Goal: Task Accomplishment & Management: Use online tool/utility

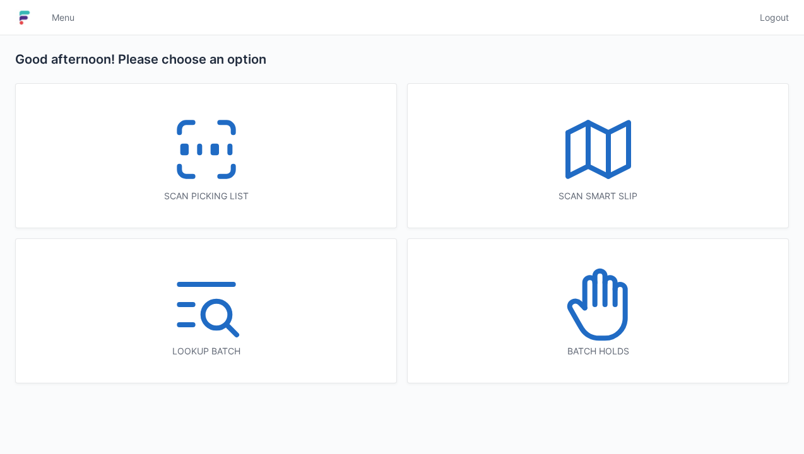
click at [193, 139] on icon at bounding box center [206, 149] width 81 height 81
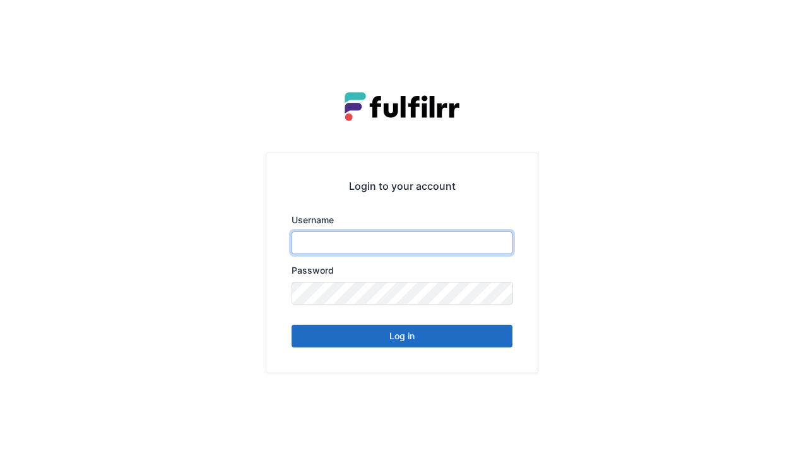
type input "******"
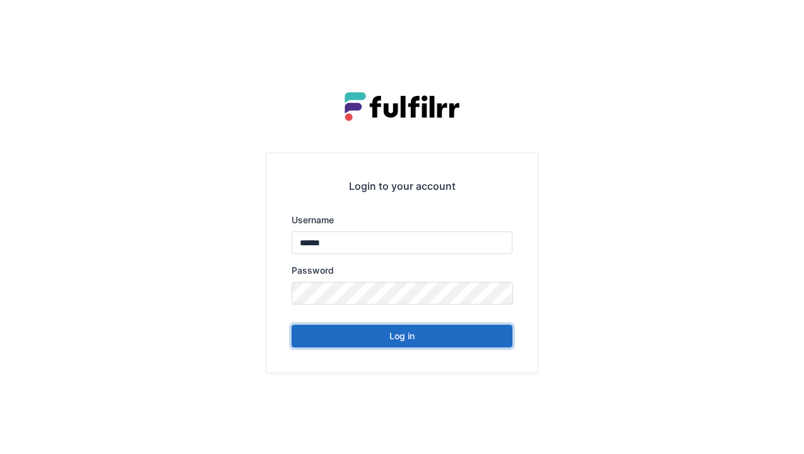
click at [391, 338] on button "Log in" at bounding box center [401, 336] width 221 height 23
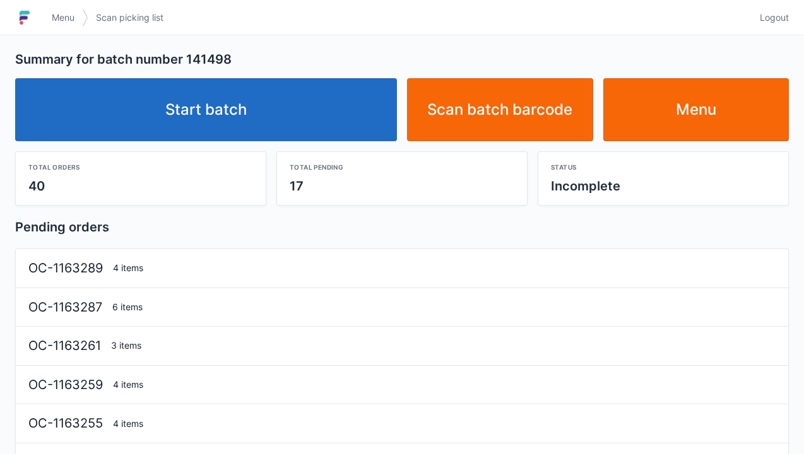
click at [265, 110] on link "Start batch" at bounding box center [206, 109] width 382 height 63
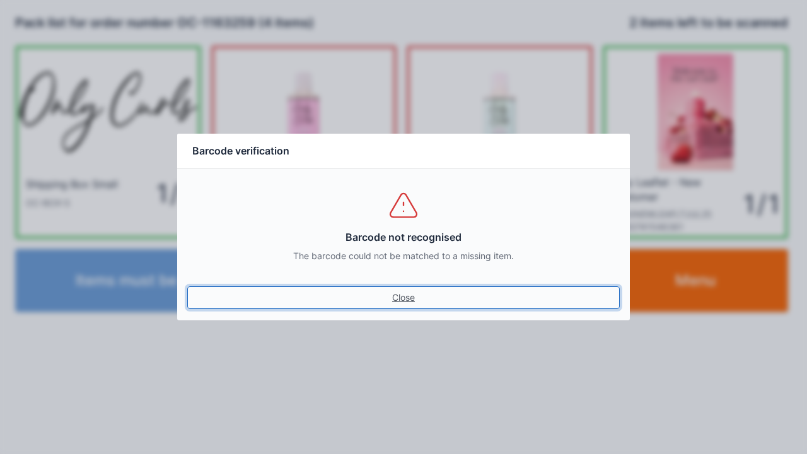
click at [400, 298] on link "Close" at bounding box center [403, 297] width 433 height 23
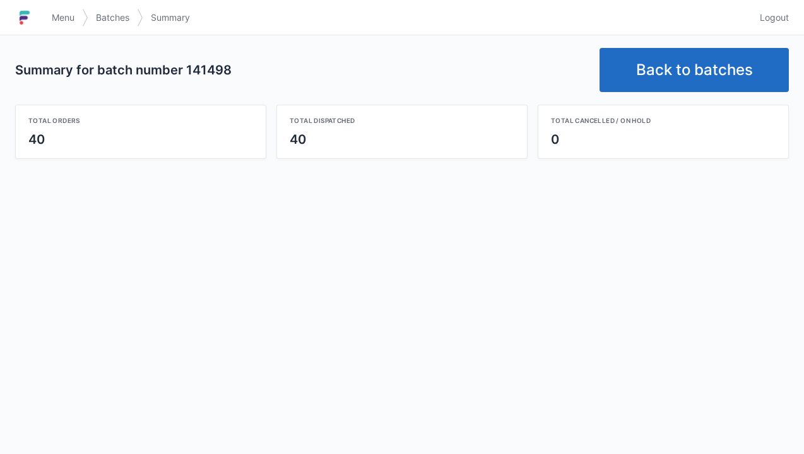
click at [685, 81] on link "Back to batches" at bounding box center [693, 70] width 189 height 44
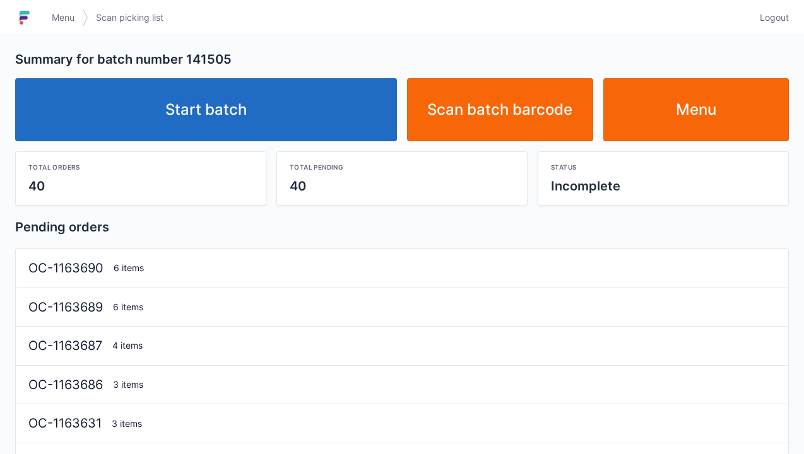
click at [223, 115] on link "Start batch" at bounding box center [206, 109] width 382 height 63
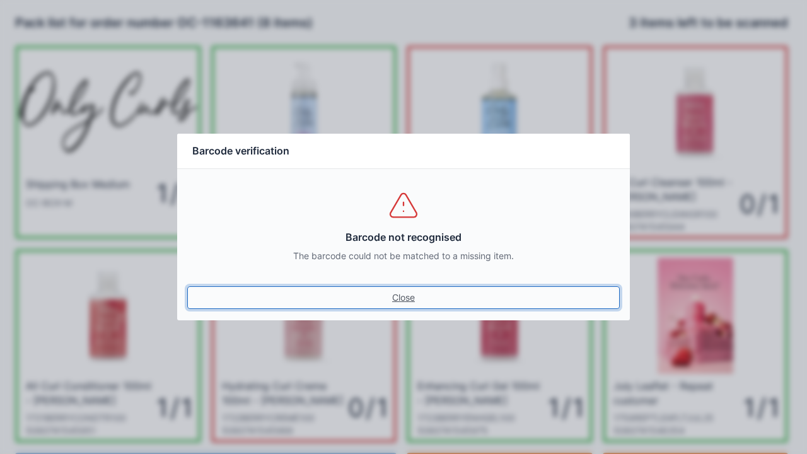
click at [396, 298] on link "Close" at bounding box center [403, 297] width 433 height 23
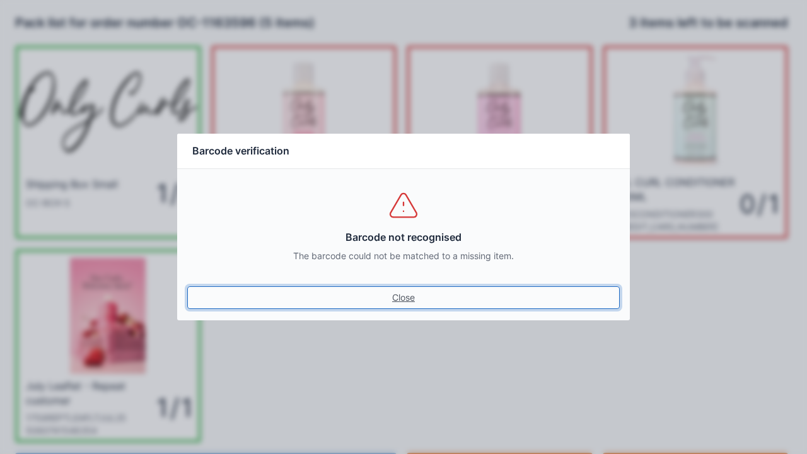
click at [404, 296] on link "Close" at bounding box center [403, 297] width 433 height 23
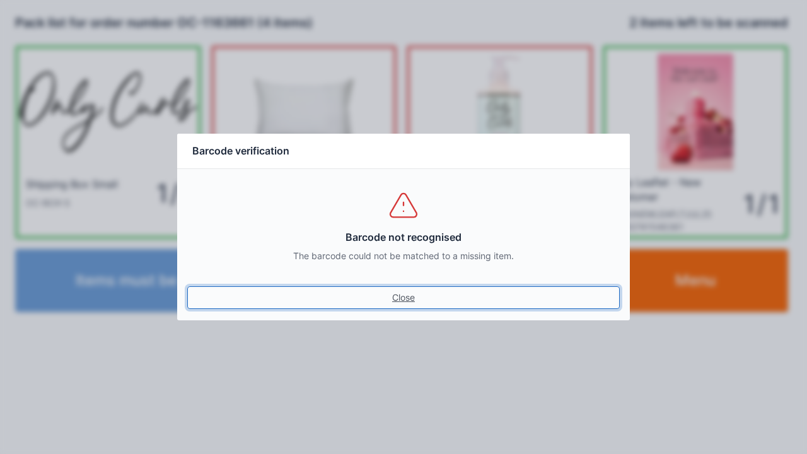
click at [417, 290] on link "Close" at bounding box center [403, 297] width 433 height 23
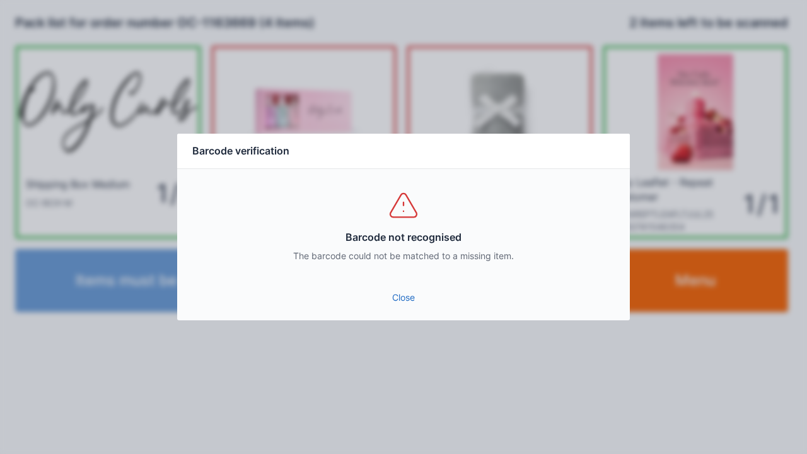
click at [410, 300] on link "Close" at bounding box center [403, 297] width 433 height 23
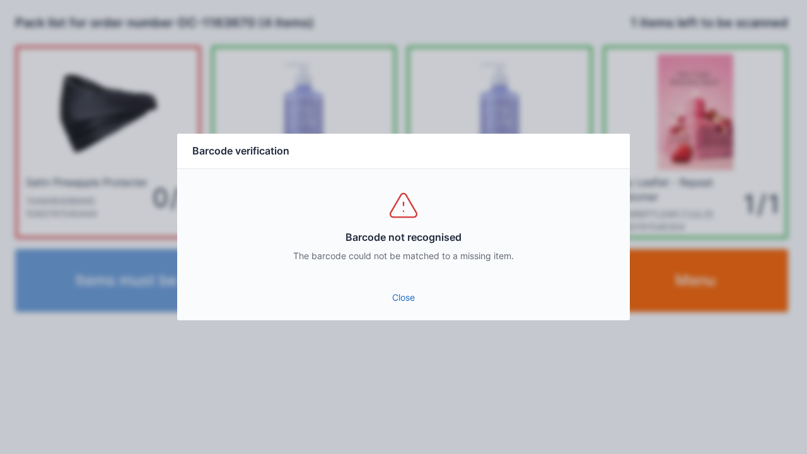
click at [403, 301] on link "Close" at bounding box center [403, 297] width 433 height 23
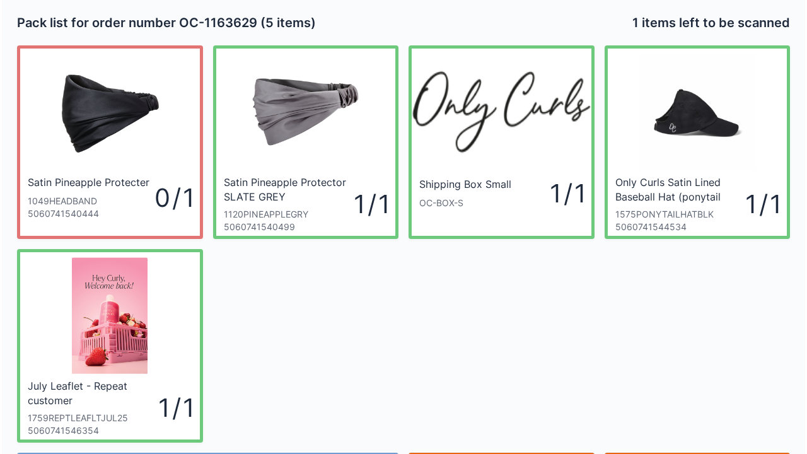
scroll to position [73, 0]
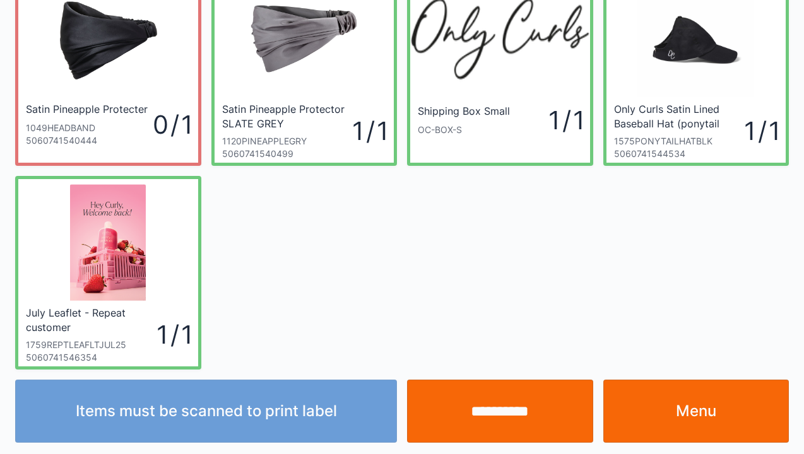
click at [498, 416] on input "**********" at bounding box center [500, 411] width 186 height 63
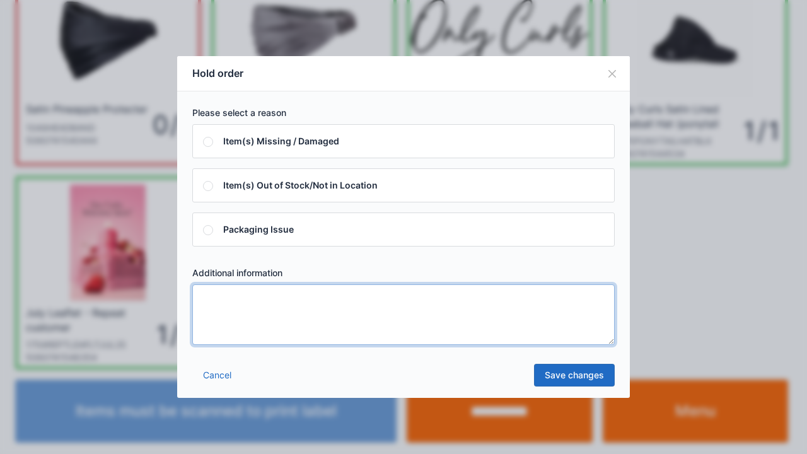
click at [238, 310] on textarea at bounding box center [403, 314] width 423 height 61
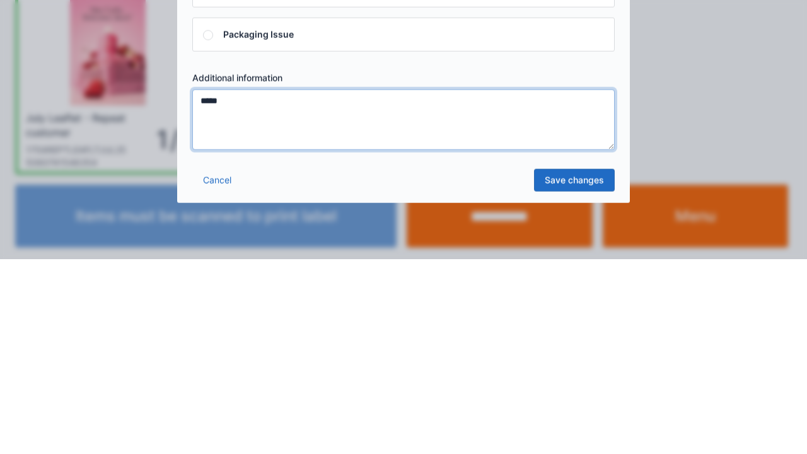
type textarea "*****"
click at [561, 385] on link "Save changes" at bounding box center [574, 375] width 81 height 23
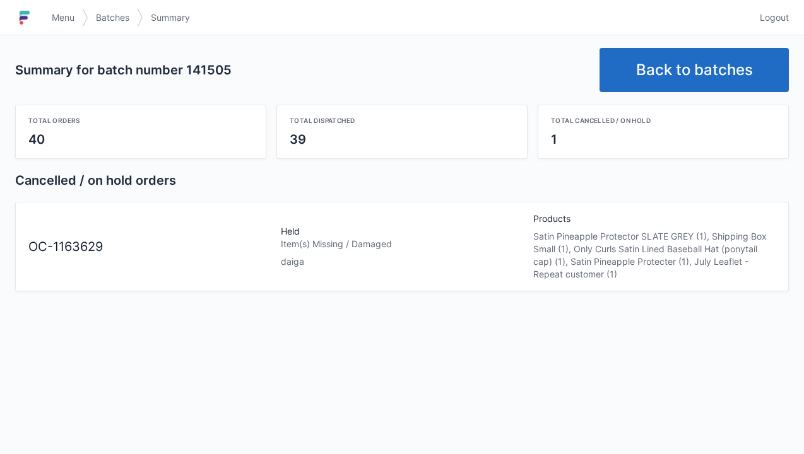
click at [704, 64] on link "Back to batches" at bounding box center [693, 70] width 189 height 44
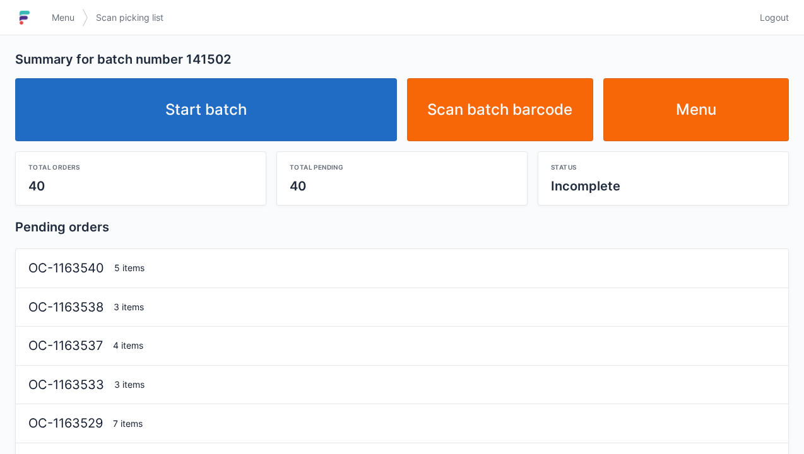
click at [249, 103] on link "Start batch" at bounding box center [206, 109] width 382 height 63
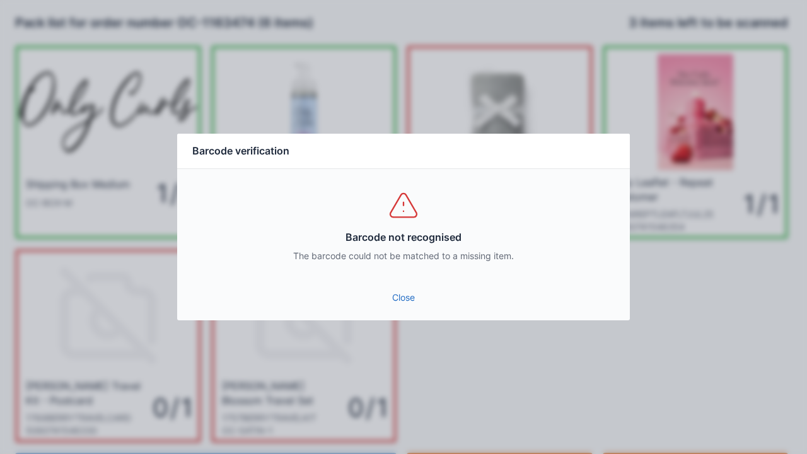
click at [395, 305] on link "Close" at bounding box center [403, 297] width 433 height 23
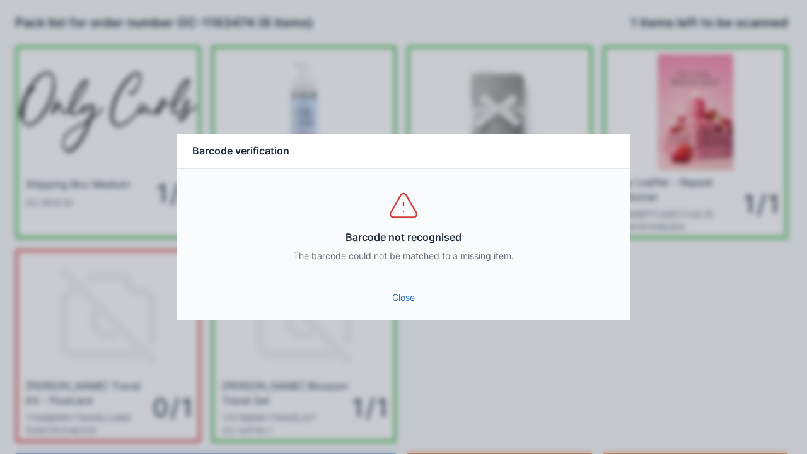
click at [406, 289] on link "Close" at bounding box center [403, 297] width 433 height 23
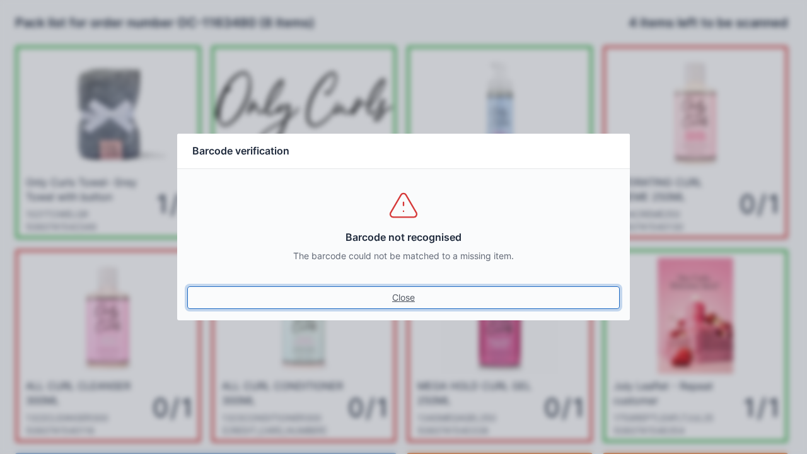
click at [401, 307] on link "Close" at bounding box center [403, 297] width 433 height 23
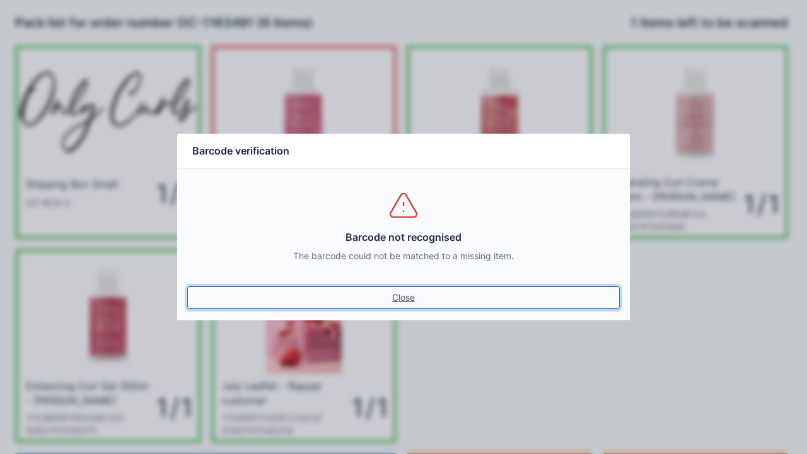
click at [402, 295] on link "Close" at bounding box center [403, 297] width 433 height 23
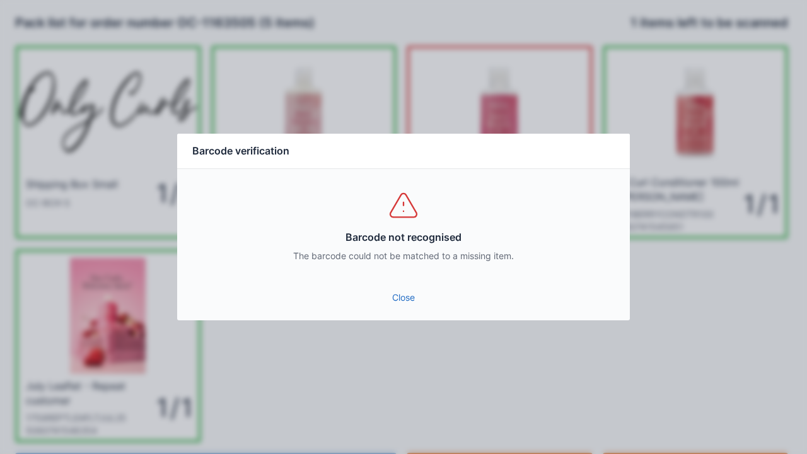
click at [402, 289] on link "Close" at bounding box center [403, 297] width 433 height 23
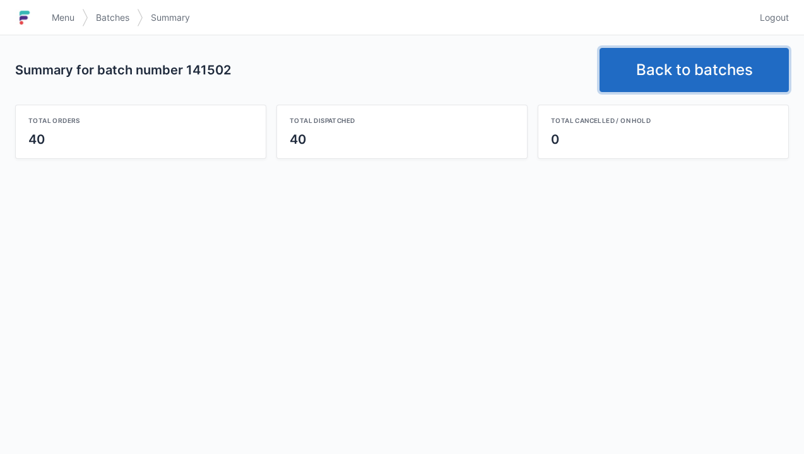
click at [686, 74] on link "Back to batches" at bounding box center [693, 70] width 189 height 44
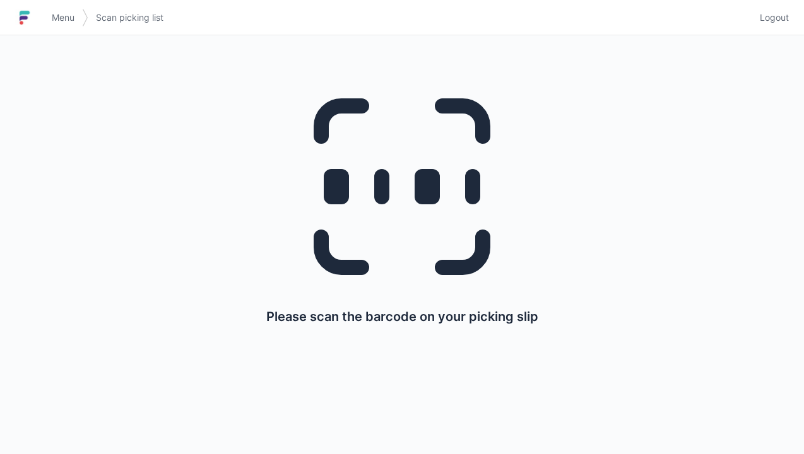
click at [33, 15] on img at bounding box center [24, 18] width 19 height 20
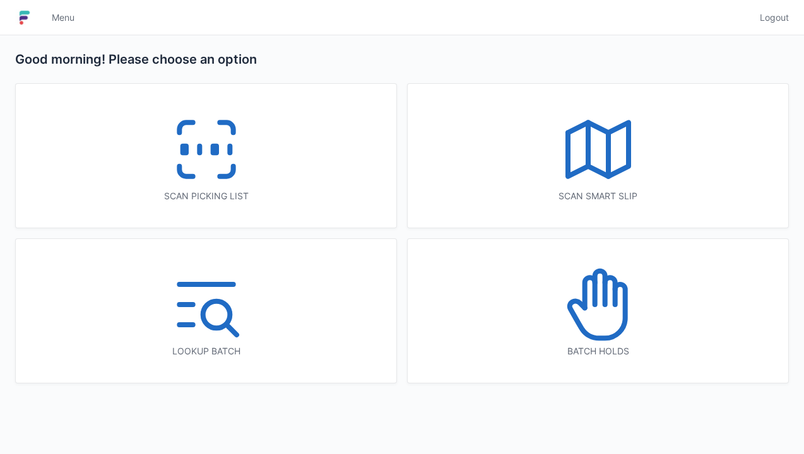
click at [607, 317] on icon at bounding box center [598, 304] width 81 height 81
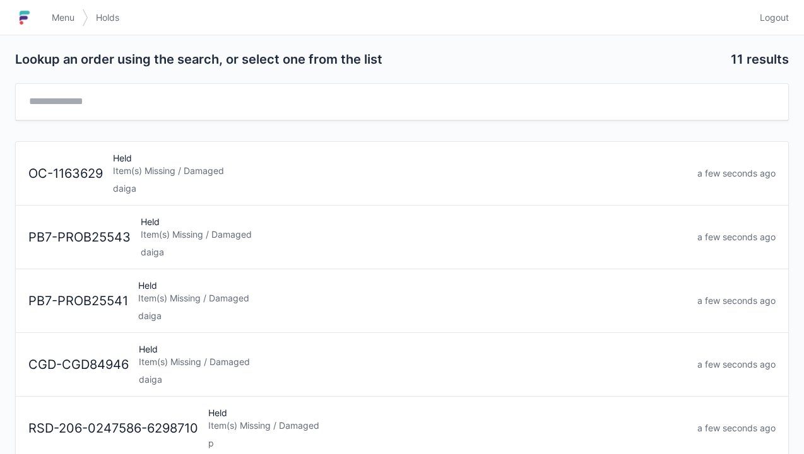
click at [178, 182] on div "daiga" at bounding box center [400, 188] width 574 height 13
click at [198, 168] on div "Item(s) Missing / Damaged" at bounding box center [400, 171] width 574 height 13
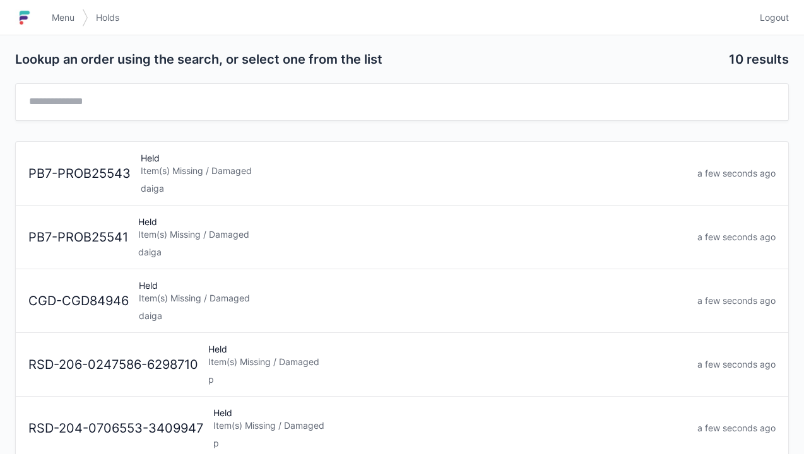
click at [34, 25] on img at bounding box center [24, 18] width 19 height 20
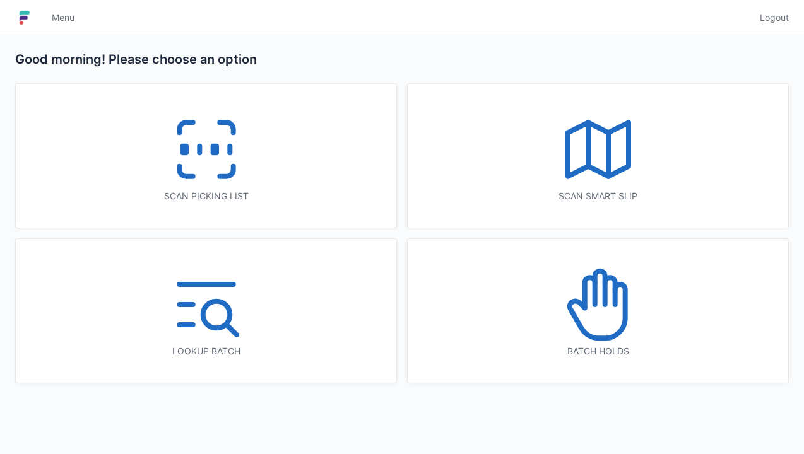
click at [195, 136] on icon at bounding box center [206, 149] width 81 height 81
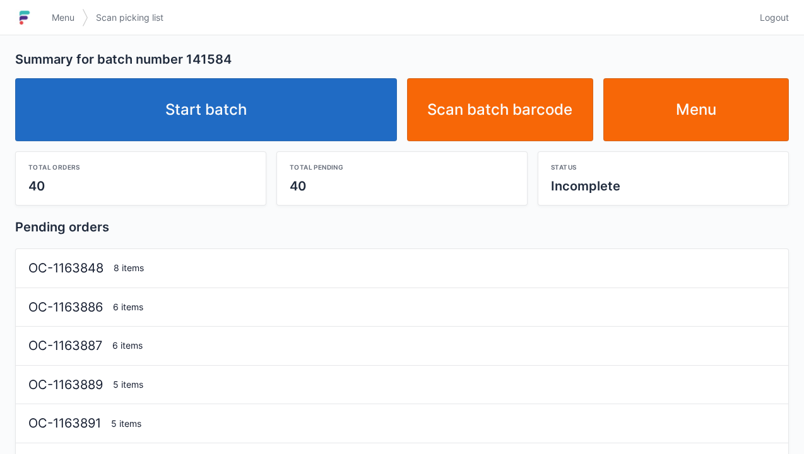
click at [238, 115] on link "Start batch" at bounding box center [206, 109] width 382 height 63
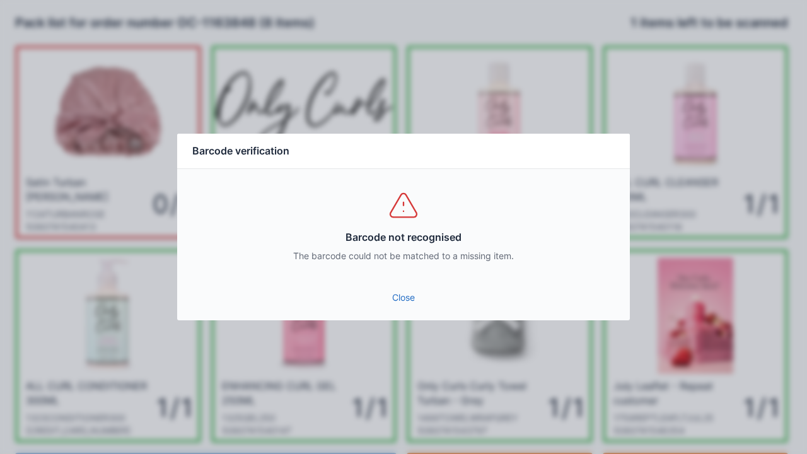
click at [407, 299] on link "Close" at bounding box center [403, 297] width 433 height 23
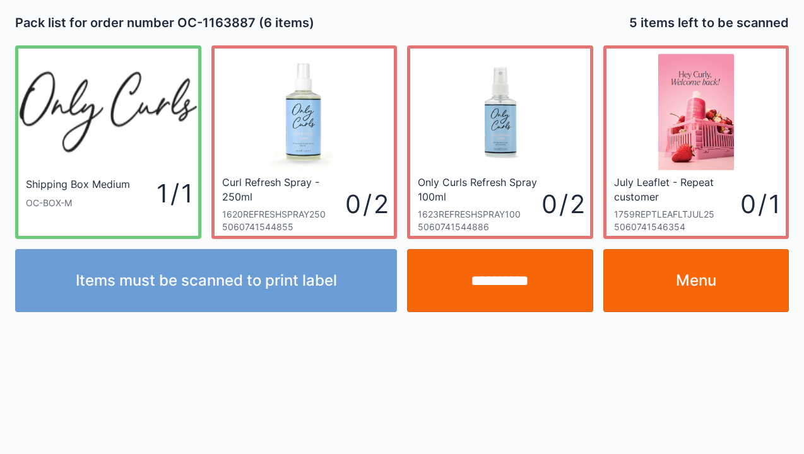
click at [720, 278] on link "Menu" at bounding box center [696, 280] width 186 height 63
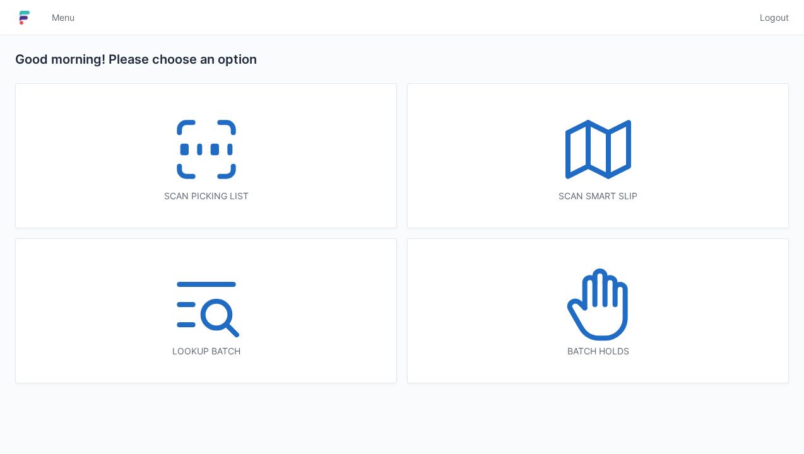
click at [201, 137] on icon at bounding box center [206, 149] width 81 height 81
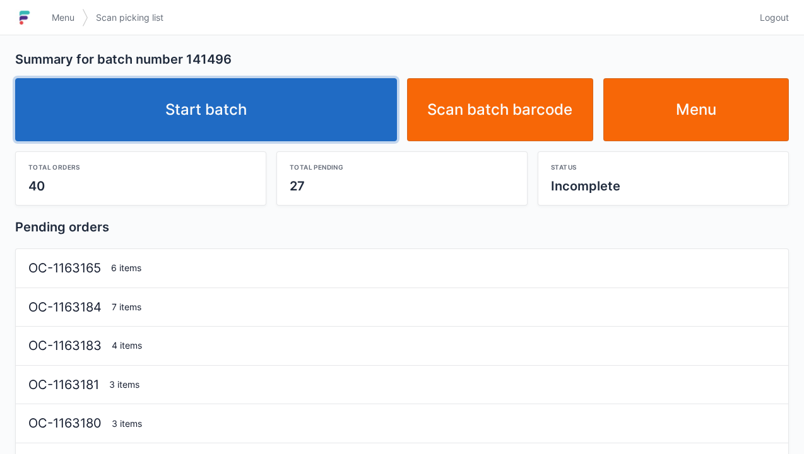
click at [223, 108] on link "Start batch" at bounding box center [206, 109] width 382 height 63
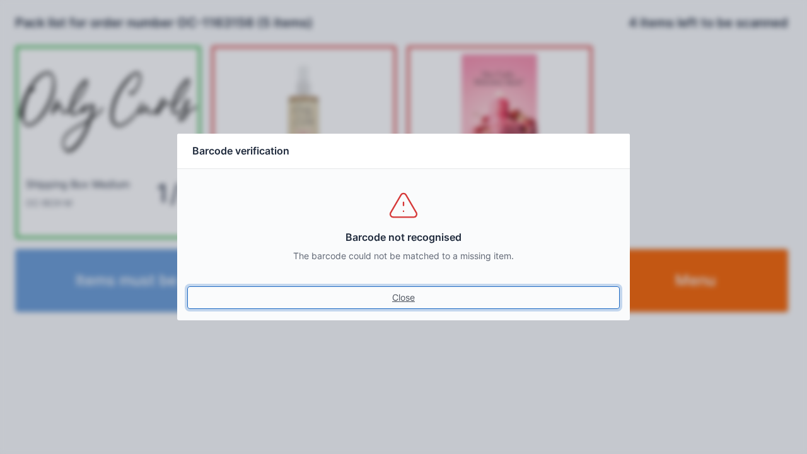
click at [395, 303] on link "Close" at bounding box center [403, 297] width 433 height 23
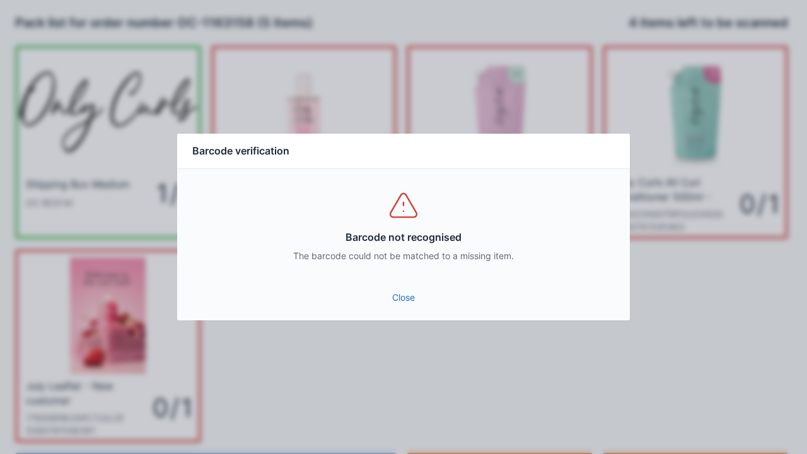
click at [396, 297] on link "Close" at bounding box center [403, 297] width 433 height 23
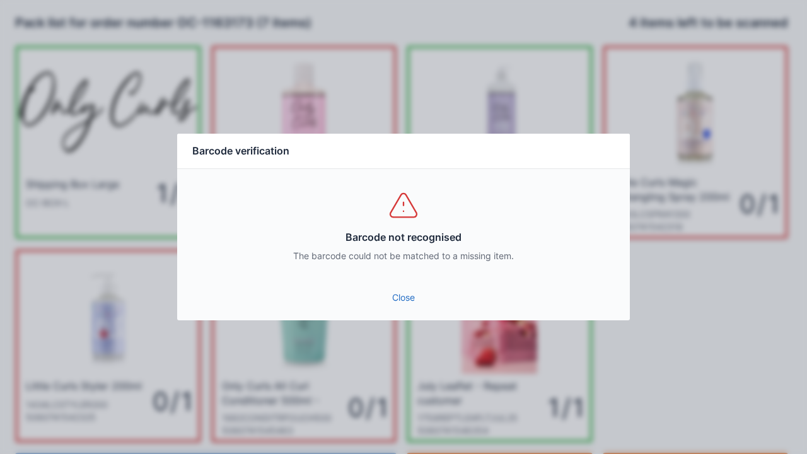
click at [407, 302] on link "Close" at bounding box center [403, 297] width 433 height 23
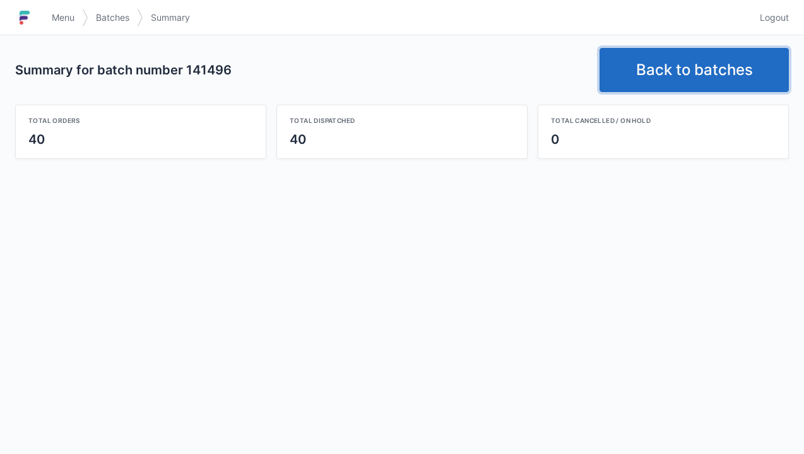
click at [671, 67] on link "Back to batches" at bounding box center [693, 70] width 189 height 44
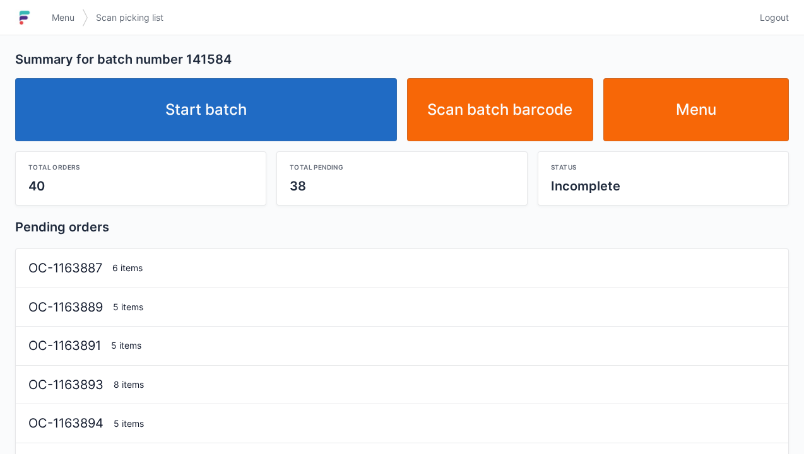
click at [226, 97] on link "Start batch" at bounding box center [206, 109] width 382 height 63
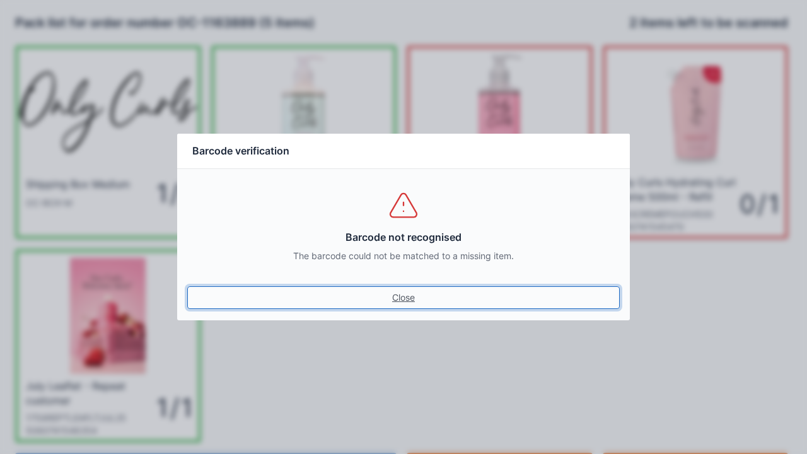
click at [401, 298] on link "Close" at bounding box center [403, 297] width 433 height 23
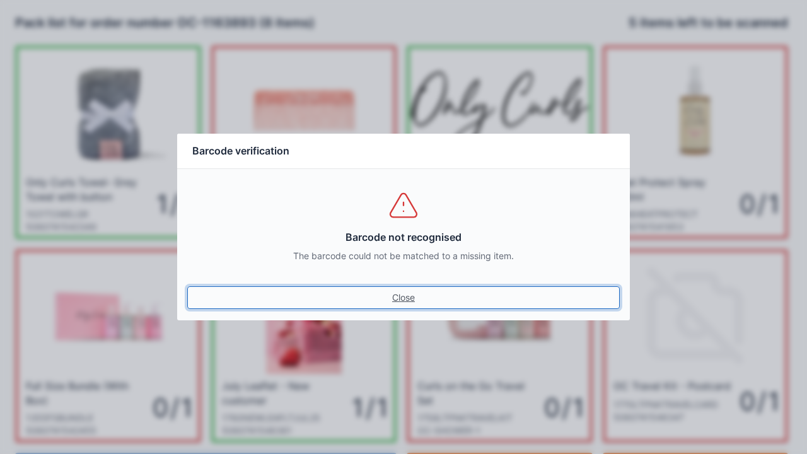
click at [404, 299] on link "Close" at bounding box center [403, 297] width 433 height 23
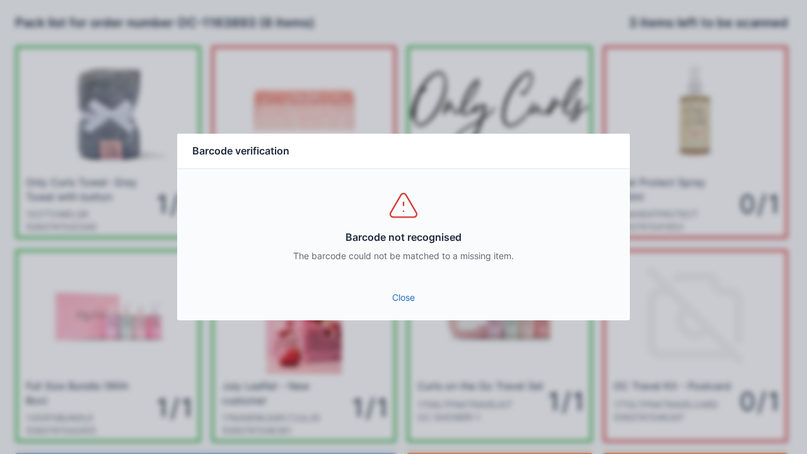
click at [407, 293] on link "Close" at bounding box center [403, 297] width 433 height 23
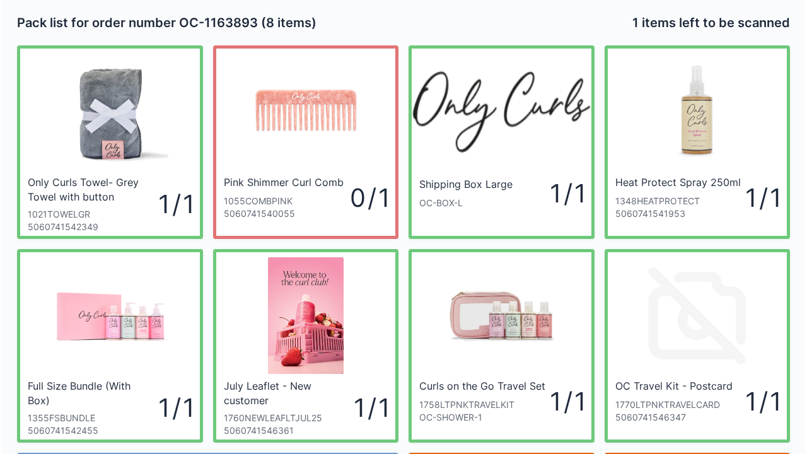
scroll to position [73, 0]
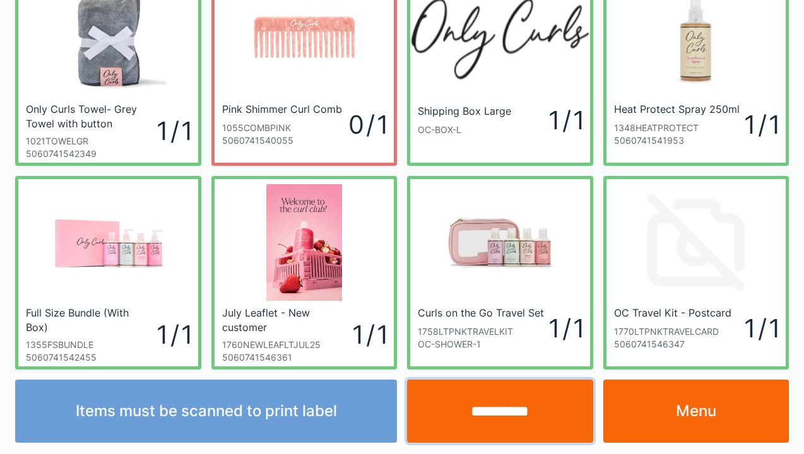
click at [496, 407] on input "**********" at bounding box center [500, 411] width 186 height 63
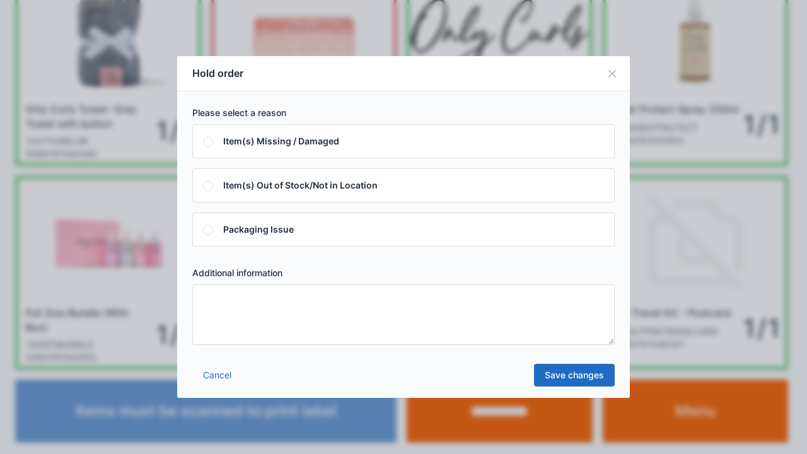
click at [251, 311] on textarea at bounding box center [403, 314] width 423 height 61
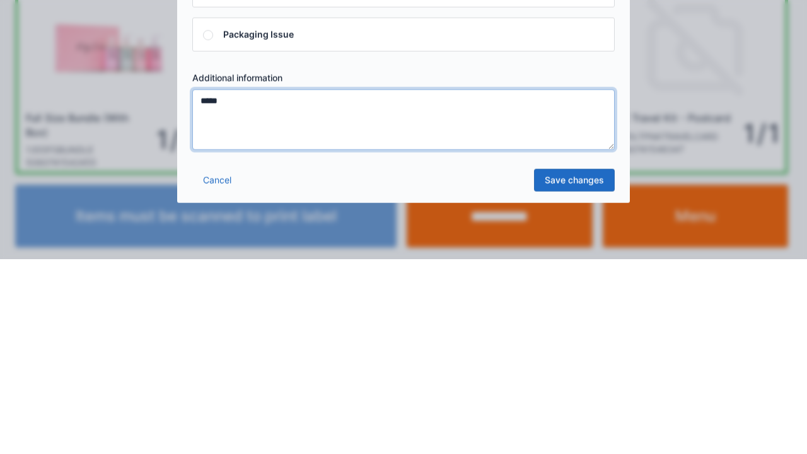
type textarea "*****"
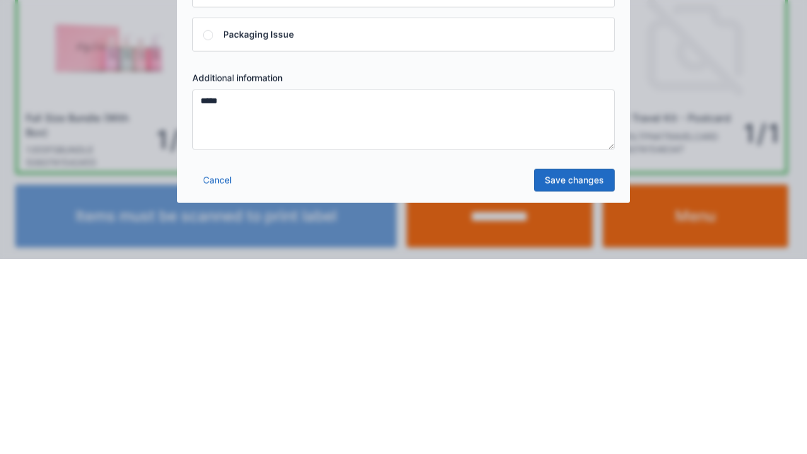
click at [582, 375] on link "Save changes" at bounding box center [574, 375] width 81 height 23
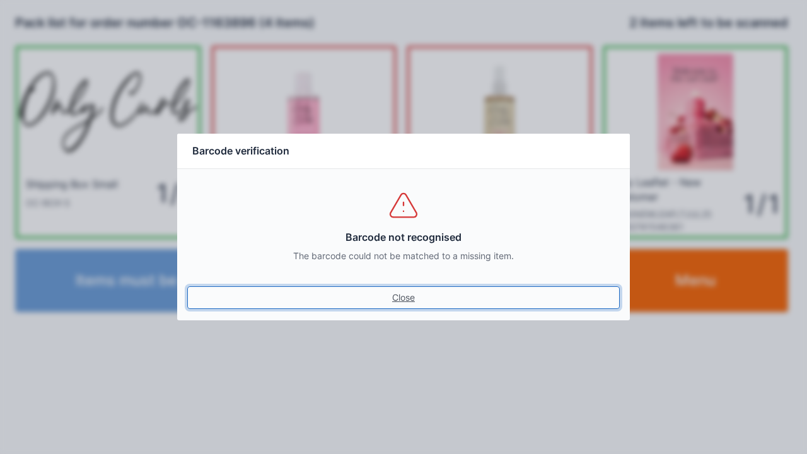
click at [389, 288] on link "Close" at bounding box center [403, 297] width 433 height 23
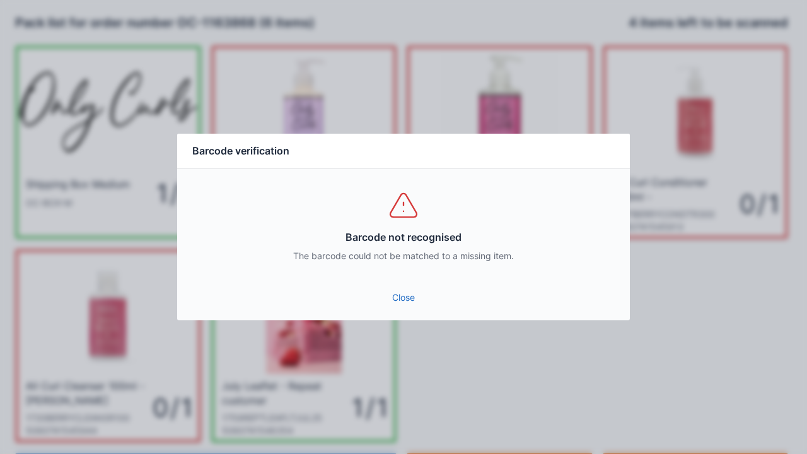
click at [394, 293] on link "Close" at bounding box center [403, 297] width 433 height 23
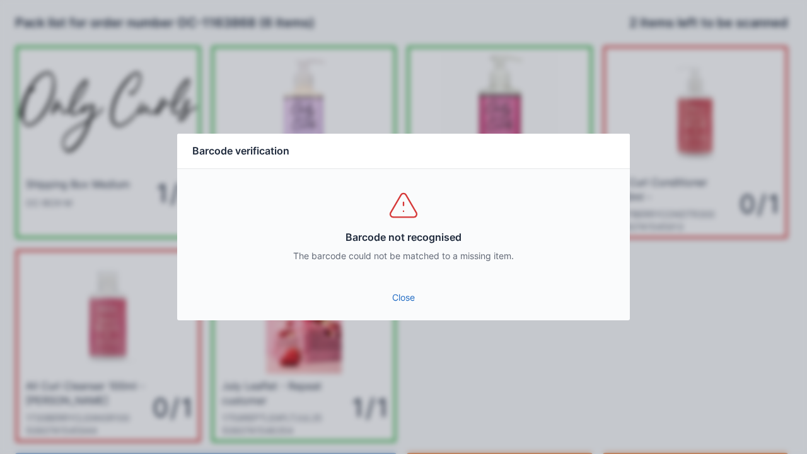
click at [409, 291] on link "Close" at bounding box center [403, 297] width 433 height 23
click at [396, 288] on link "Close" at bounding box center [403, 297] width 433 height 23
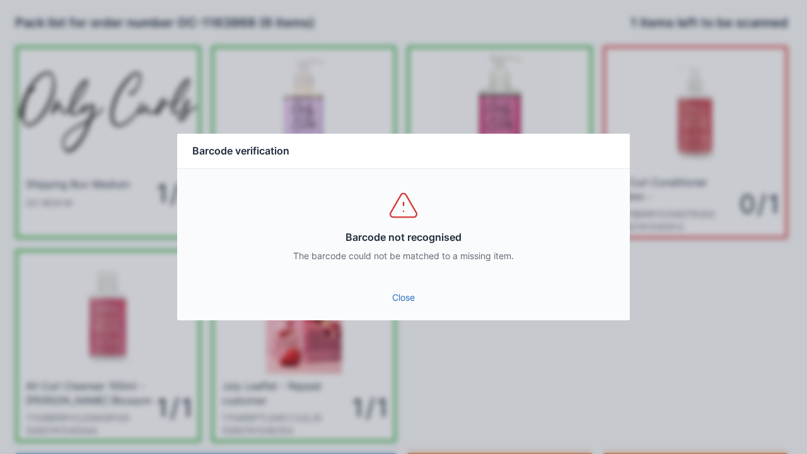
click at [397, 276] on div "Barcode not recognised The barcode could not be matched to a missing item." at bounding box center [403, 226] width 453 height 114
click at [406, 296] on link "Close" at bounding box center [403, 297] width 433 height 23
click at [406, 289] on link "Close" at bounding box center [403, 297] width 433 height 23
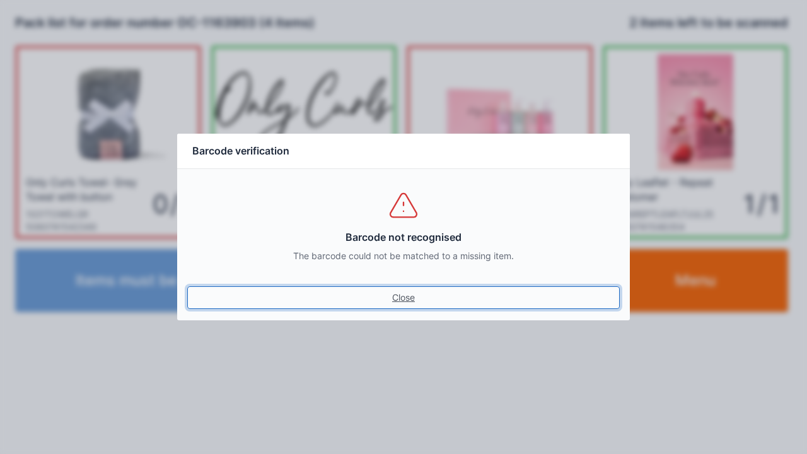
click at [390, 298] on link "Close" at bounding box center [403, 297] width 433 height 23
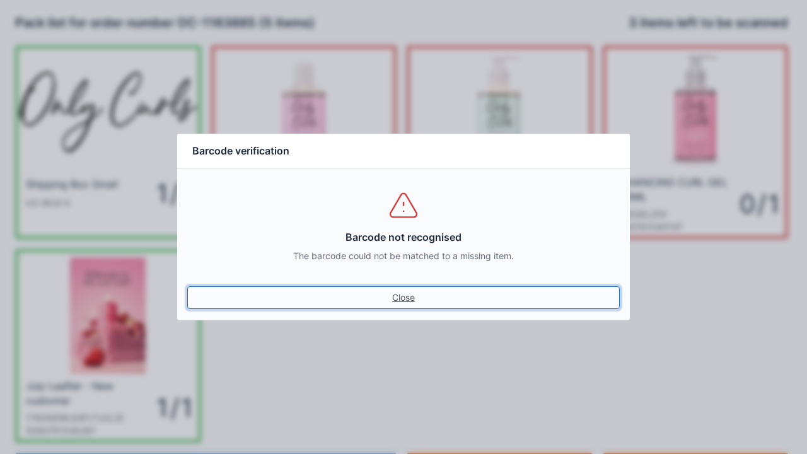
click at [409, 289] on link "Close" at bounding box center [403, 297] width 433 height 23
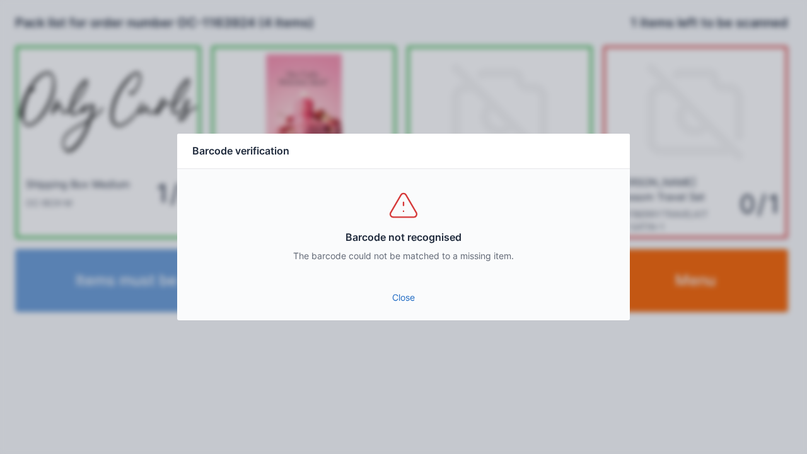
click at [404, 300] on link "Close" at bounding box center [403, 297] width 433 height 23
click at [396, 308] on link "Close" at bounding box center [403, 297] width 433 height 23
click at [414, 300] on link "Close" at bounding box center [403, 297] width 433 height 23
click at [383, 296] on link "Close" at bounding box center [403, 297] width 433 height 23
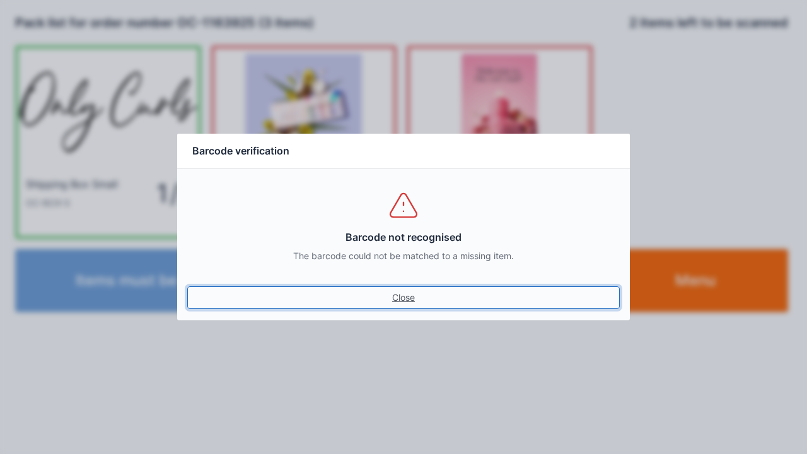
click at [382, 294] on link "Close" at bounding box center [403, 297] width 433 height 23
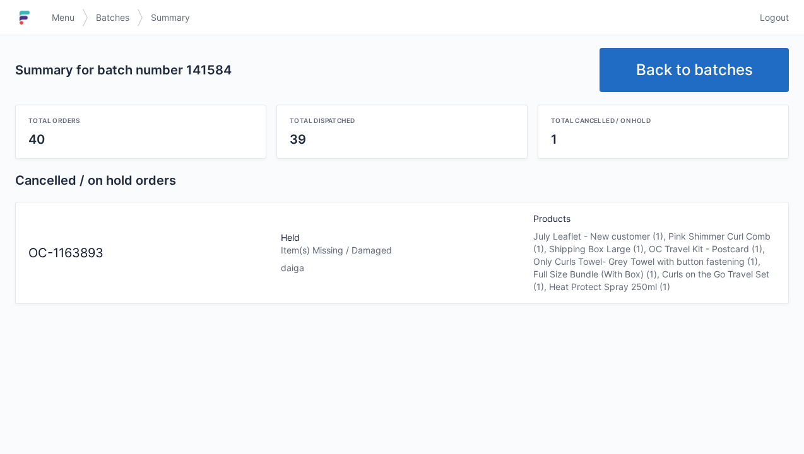
click at [56, 26] on link "Menu" at bounding box center [63, 17] width 38 height 23
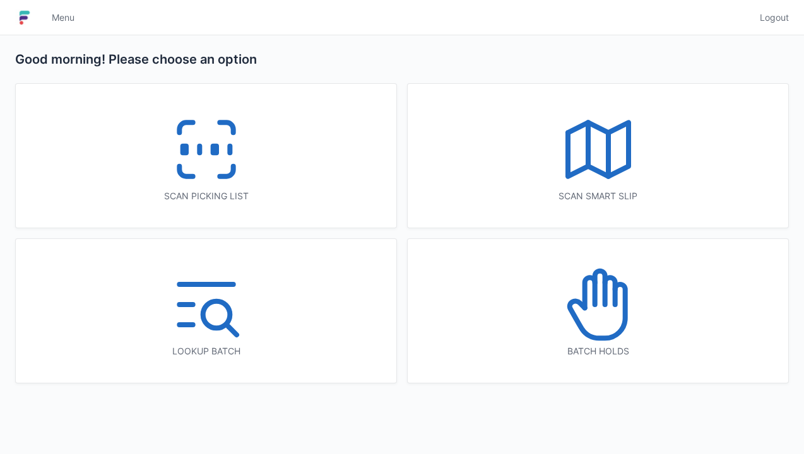
click at [598, 313] on icon at bounding box center [598, 304] width 81 height 81
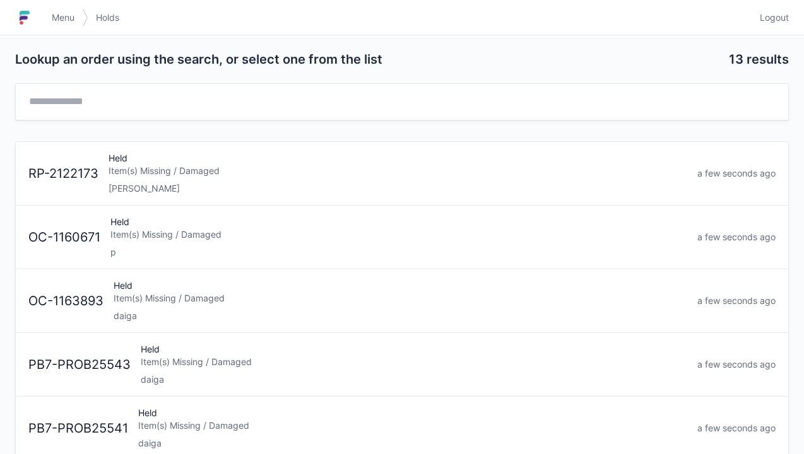
click at [168, 301] on div "Item(s) Missing / Damaged" at bounding box center [400, 298] width 573 height 13
click at [164, 295] on div "Item(s) Missing / Damaged" at bounding box center [414, 298] width 546 height 13
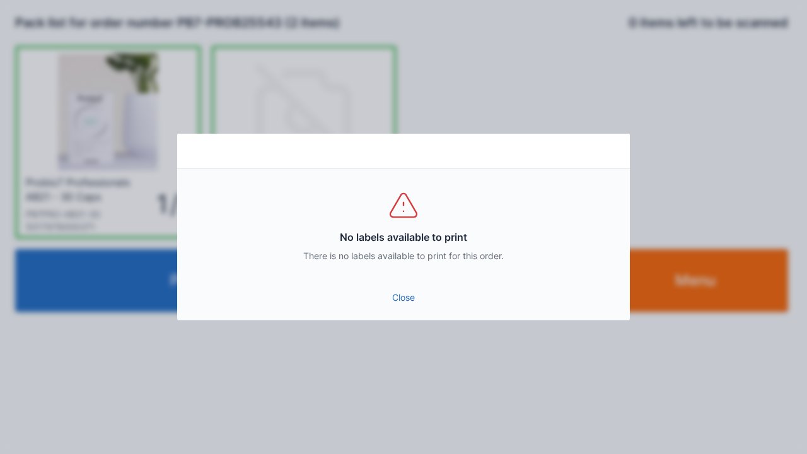
click at [406, 307] on link "Close" at bounding box center [403, 297] width 433 height 23
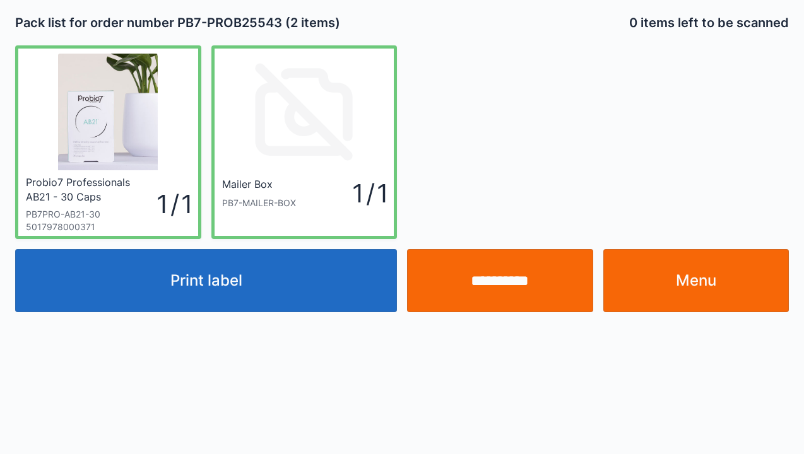
click at [715, 272] on link "Menu" at bounding box center [696, 280] width 186 height 63
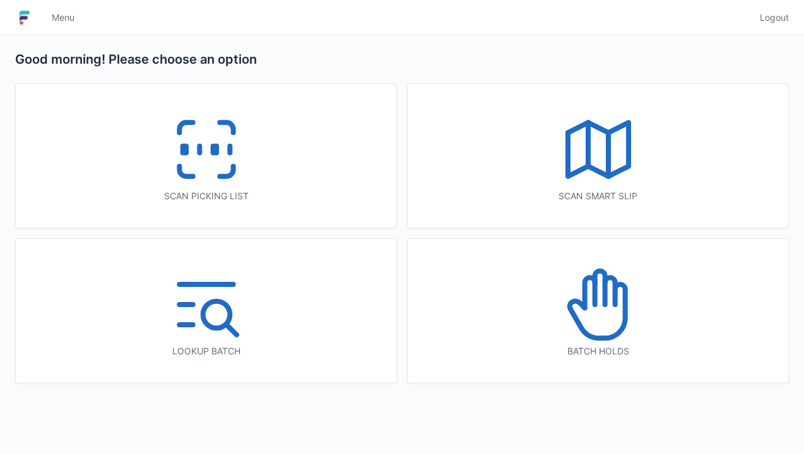
click at [214, 137] on icon at bounding box center [206, 149] width 81 height 81
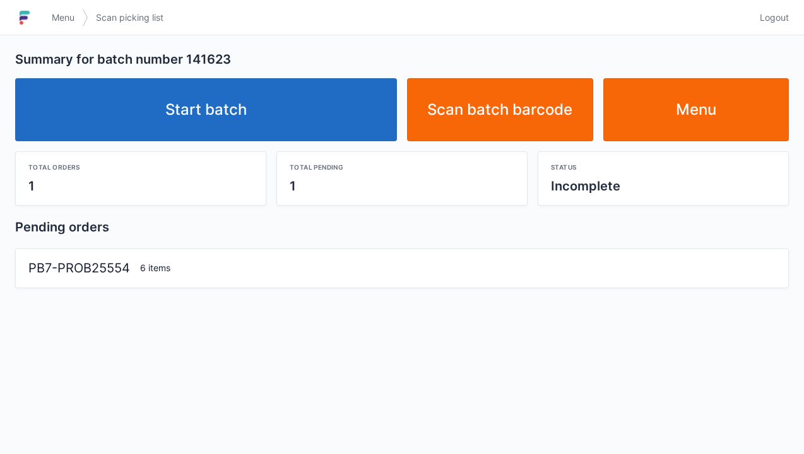
click at [208, 117] on link "Start batch" at bounding box center [206, 109] width 382 height 63
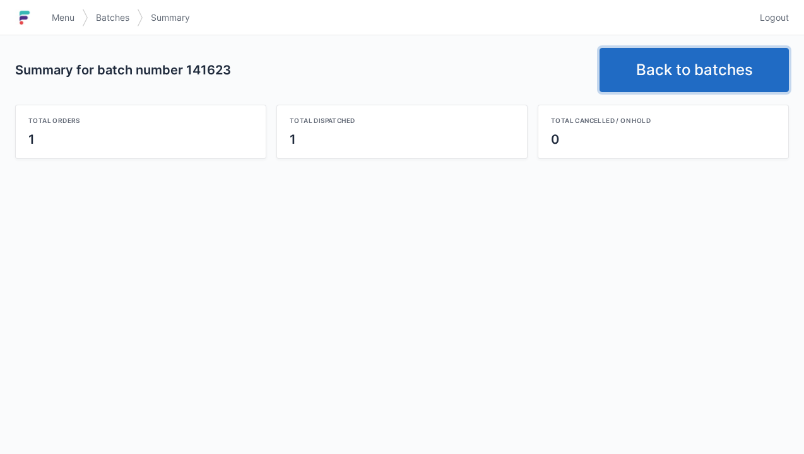
click at [698, 56] on link "Back to batches" at bounding box center [693, 70] width 189 height 44
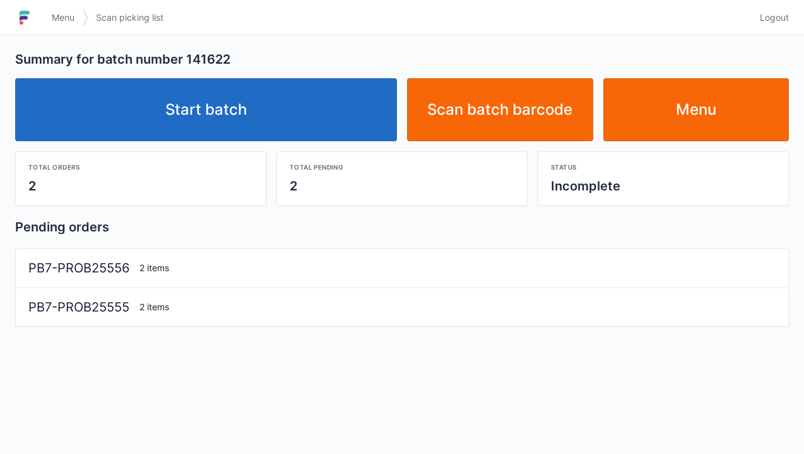
click at [223, 107] on link "Start batch" at bounding box center [206, 109] width 382 height 63
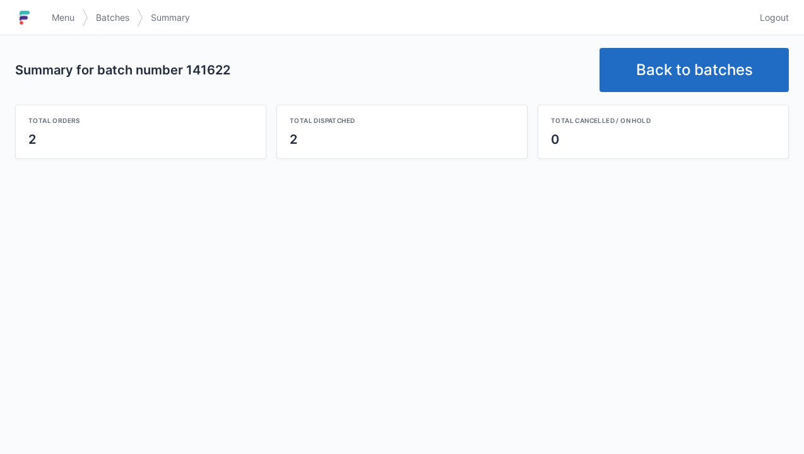
click at [304, 21] on div "Menu Batches Summary" at bounding box center [398, 18] width 708 height 30
click at [41, 16] on h1 at bounding box center [29, 18] width 29 height 30
click at [33, 16] on img at bounding box center [24, 18] width 19 height 20
